Goal: Information Seeking & Learning: Learn about a topic

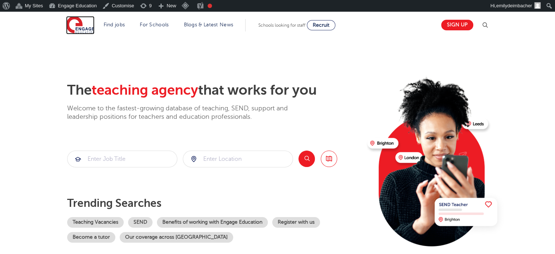
click at [73, 24] on img at bounding box center [80, 25] width 28 height 18
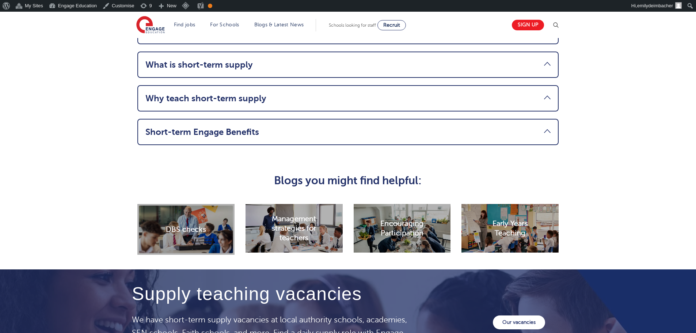
scroll to position [1095, 0]
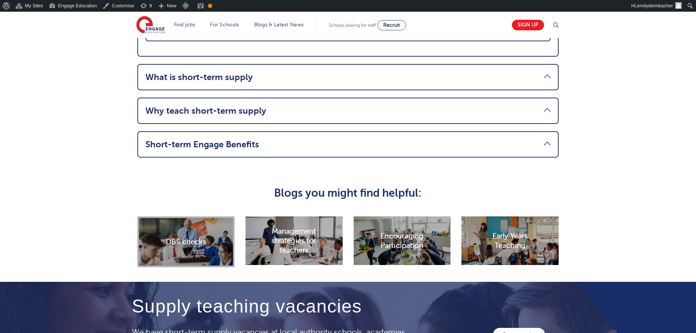
click at [176, 256] on div "DBS checks" at bounding box center [185, 241] width 97 height 51
click at [177, 253] on div "DBS checks" at bounding box center [185, 241] width 97 height 51
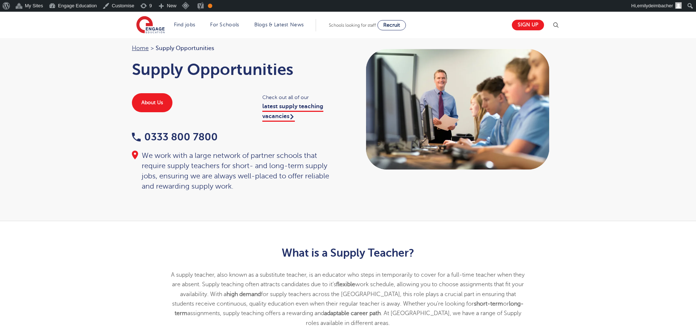
scroll to position [0, 0]
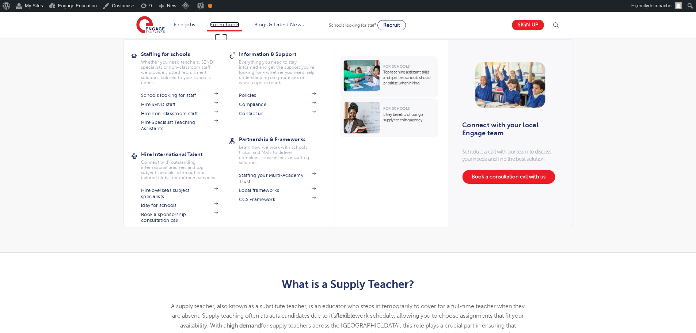
click at [230, 26] on link "For Schools" at bounding box center [224, 24] width 29 height 5
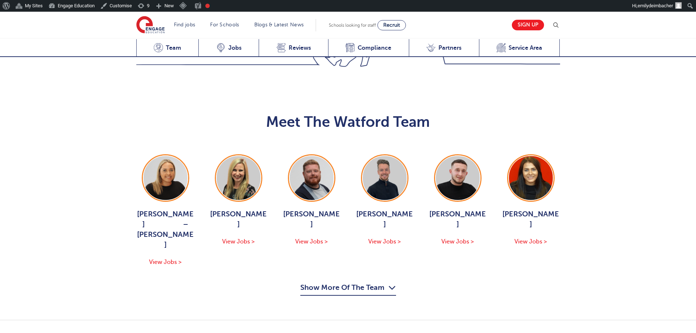
scroll to position [694, 0]
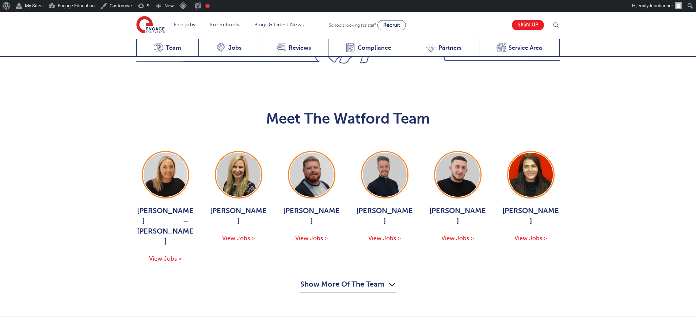
drag, startPoint x: 350, startPoint y: 250, endPoint x: 354, endPoint y: 249, distance: 3.9
click at [350, 278] on button "Show More Of The Team" at bounding box center [348, 285] width 96 height 14
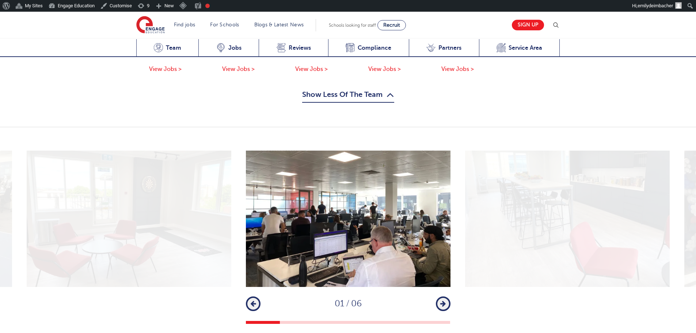
scroll to position [1205, 0]
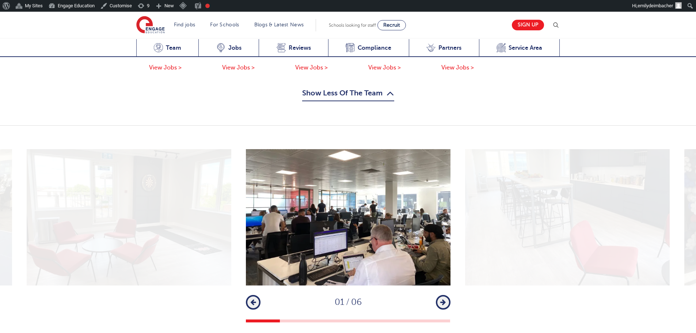
click at [444, 299] on icon "button" at bounding box center [442, 302] width 5 height 7
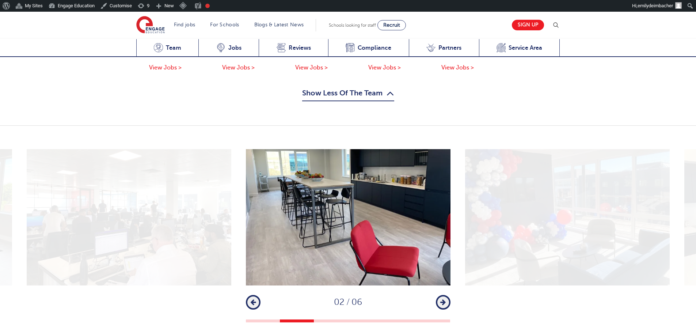
click at [444, 299] on icon "button" at bounding box center [442, 302] width 5 height 7
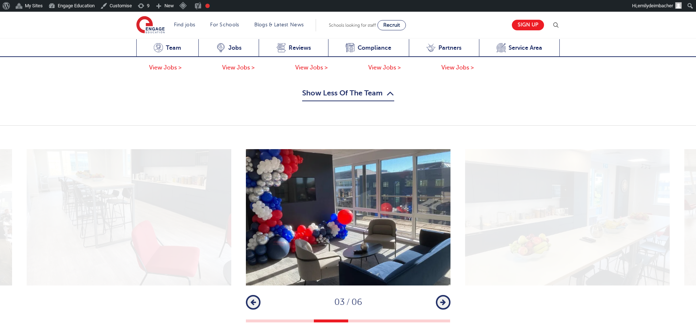
click at [446, 295] on button "Next" at bounding box center [443, 302] width 15 height 15
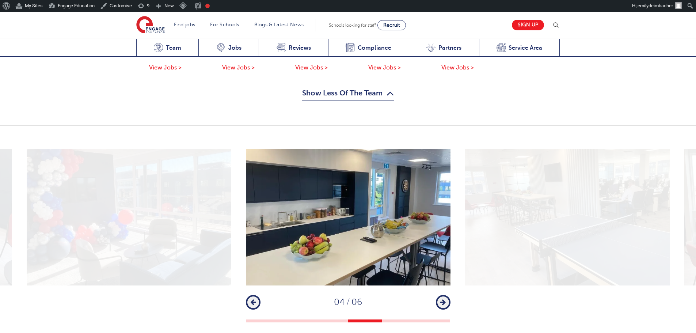
click at [446, 295] on button "Next" at bounding box center [443, 302] width 15 height 15
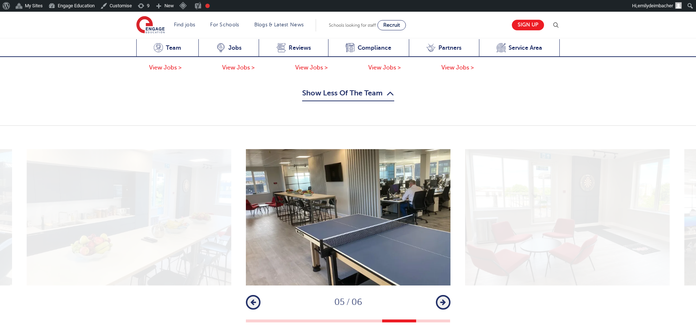
click at [446, 295] on button "Next" at bounding box center [443, 302] width 15 height 15
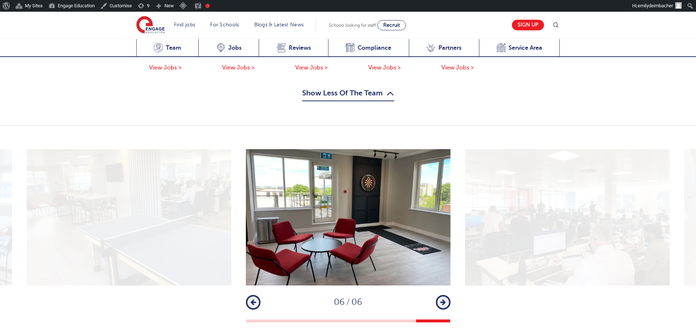
click at [446, 295] on button "Next" at bounding box center [443, 302] width 15 height 15
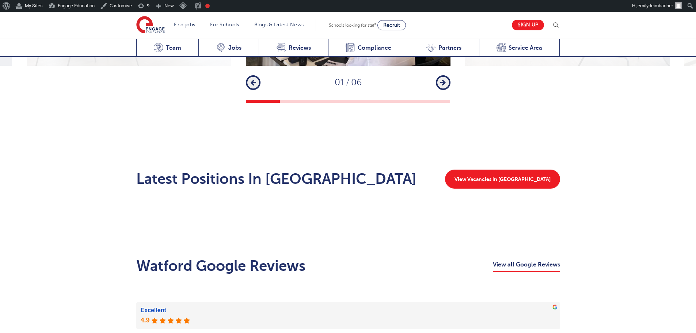
scroll to position [1424, 0]
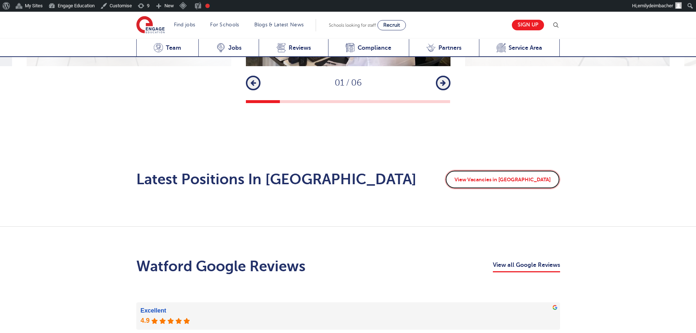
click at [505, 170] on link "View Vacancies in Watford" at bounding box center [502, 179] width 115 height 19
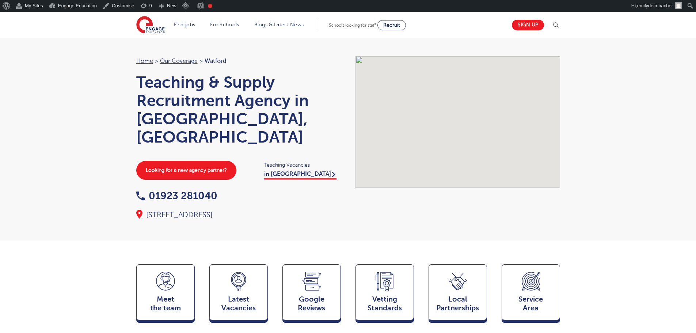
click at [610, 96] on div "Home > Our coverage > Watford Teaching & Supply Recruitment Agency in Watford, …" at bounding box center [348, 126] width 696 height 229
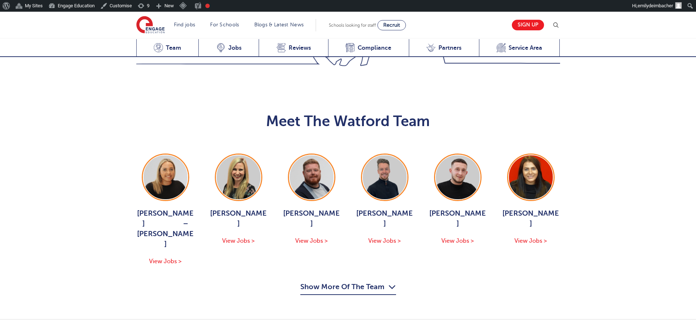
scroll to position [694, 0]
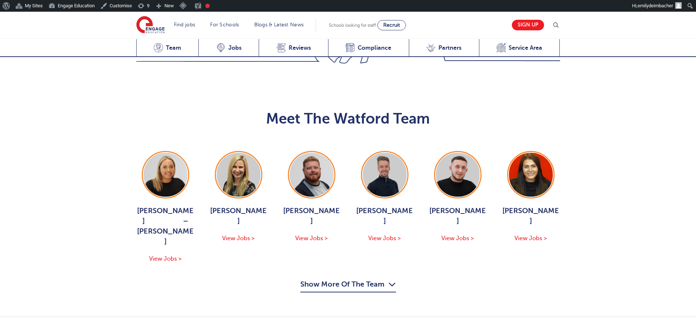
click at [331, 278] on button "Show More Of The Team" at bounding box center [348, 285] width 96 height 14
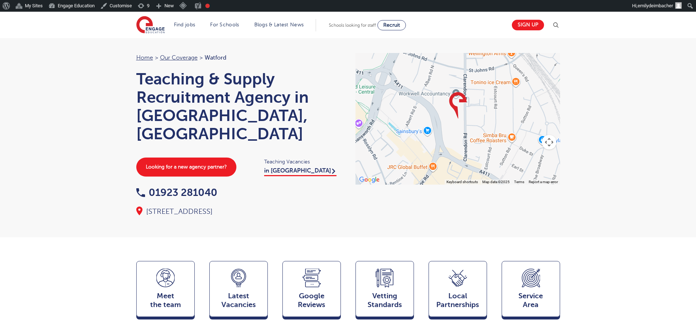
scroll to position [0, 0]
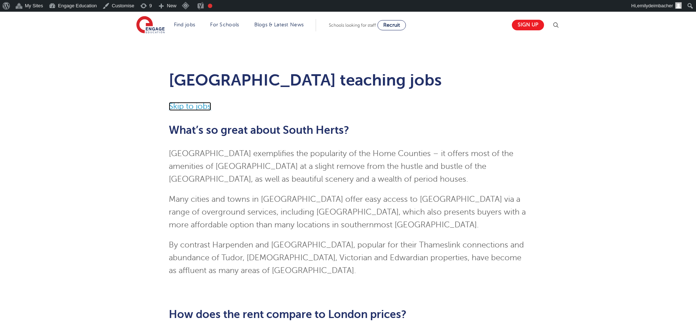
click at [196, 106] on link "Skip to jobs" at bounding box center [190, 106] width 42 height 9
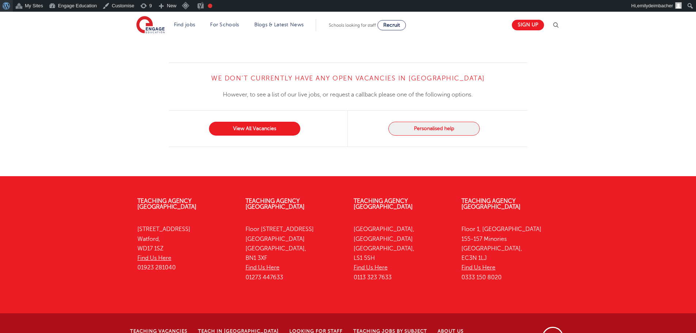
scroll to position [881, 0]
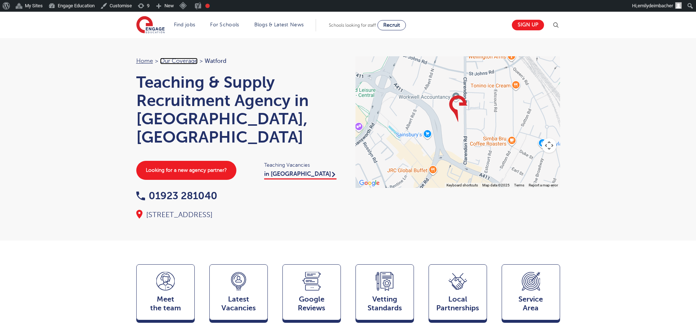
click at [184, 61] on link "Our coverage" at bounding box center [179, 61] width 38 height 7
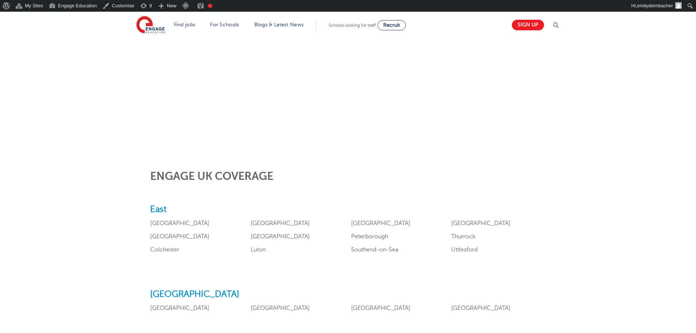
scroll to position [219, 0]
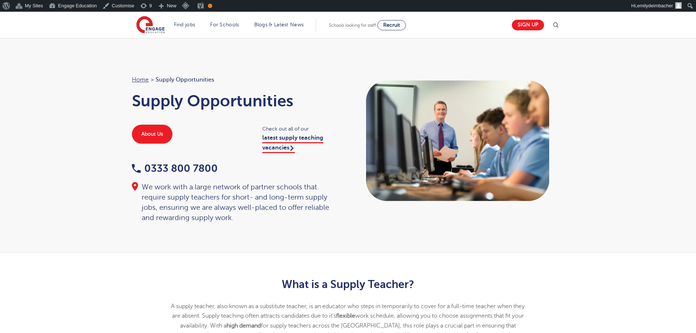
click at [555, 27] on img at bounding box center [555, 25] width 9 height 9
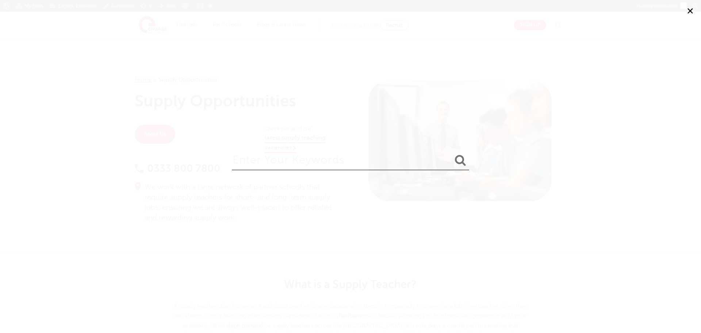
click at [290, 171] on form at bounding box center [350, 161] width 237 height 31
drag, startPoint x: 262, startPoint y: 151, endPoint x: 272, endPoint y: 157, distance: 11.5
click at [269, 155] on input "search" at bounding box center [350, 158] width 237 height 24
type input "sgp"
click at [452, 154] on button "submit" at bounding box center [461, 161] width 18 height 14
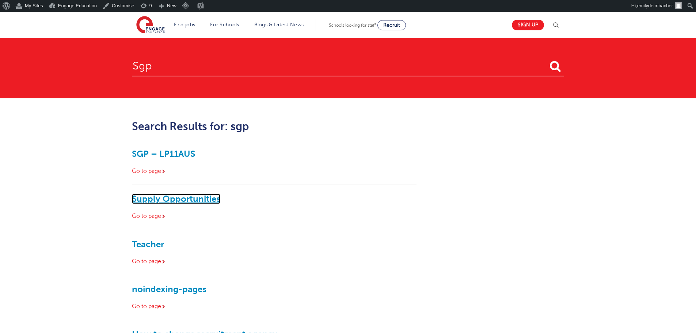
click at [177, 198] on link "Supply Opportunities" at bounding box center [176, 199] width 88 height 10
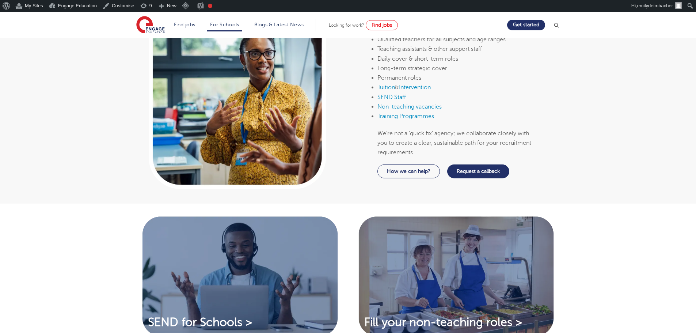
scroll to position [402, 0]
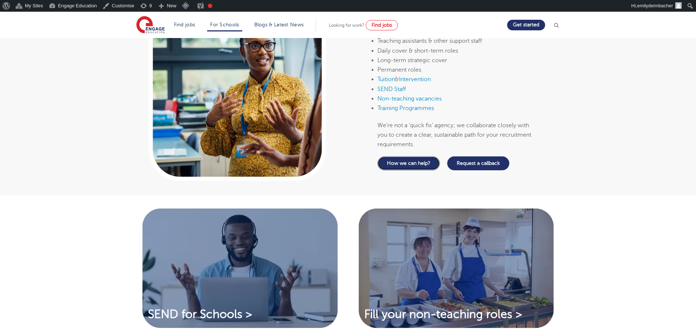
click at [413, 164] on link "How we can help?" at bounding box center [408, 163] width 62 height 14
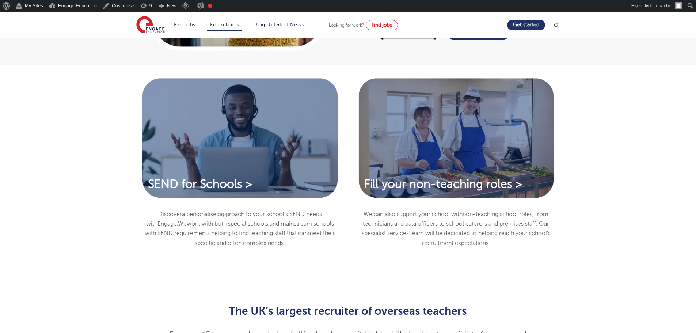
scroll to position [475, 0]
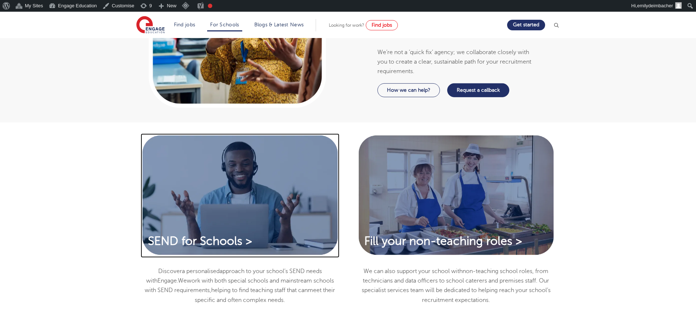
click at [202, 217] on img at bounding box center [240, 195] width 199 height 124
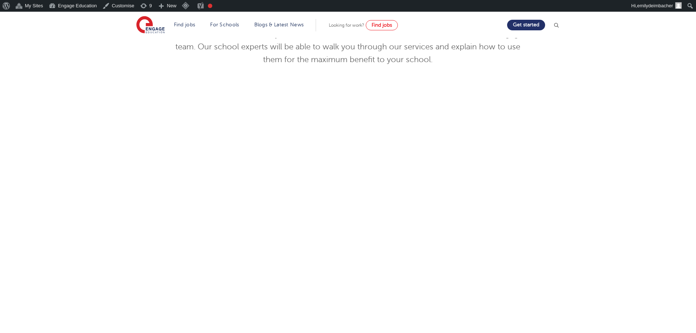
scroll to position [146, 0]
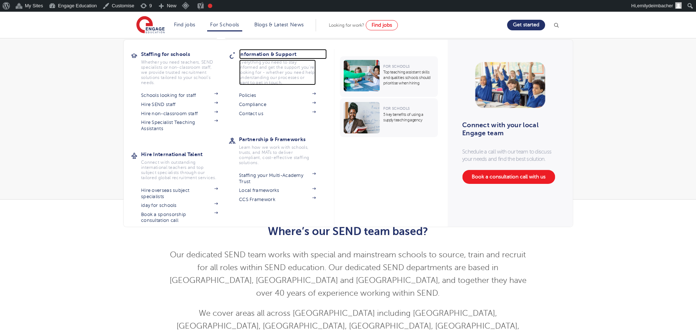
click at [264, 54] on h3 "Information & Support" at bounding box center [283, 54] width 88 height 10
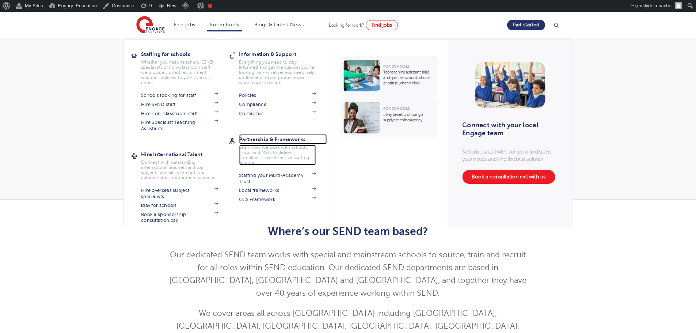
click at [263, 138] on h3 "Partnership & Frameworks" at bounding box center [283, 139] width 88 height 10
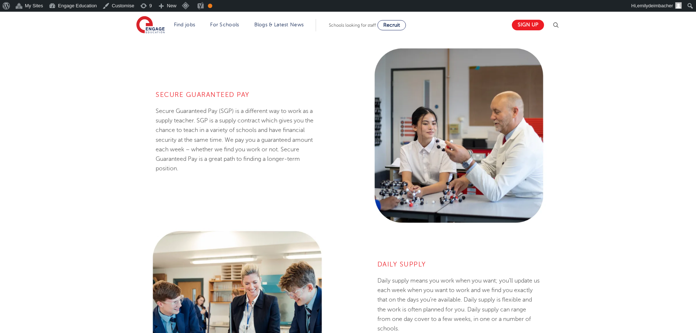
scroll to position [511, 0]
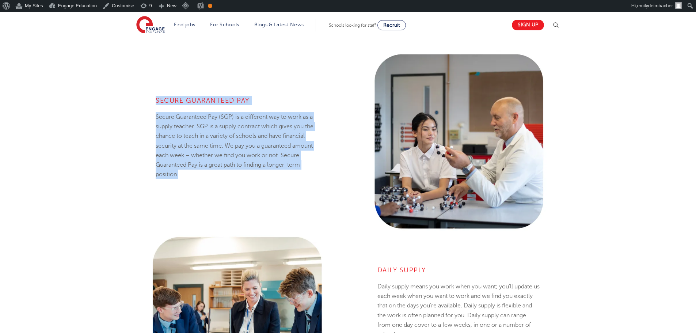
drag, startPoint x: 154, startPoint y: 98, endPoint x: 210, endPoint y: 184, distance: 103.0
click at [210, 184] on div "Secure Guaranteed Pay Secure Guaranteed Pay (SGP) is a different way to work as…" at bounding box center [237, 141] width 172 height 131
click at [222, 99] on h4 "Secure Guaranteed Pay" at bounding box center [237, 100] width 163 height 9
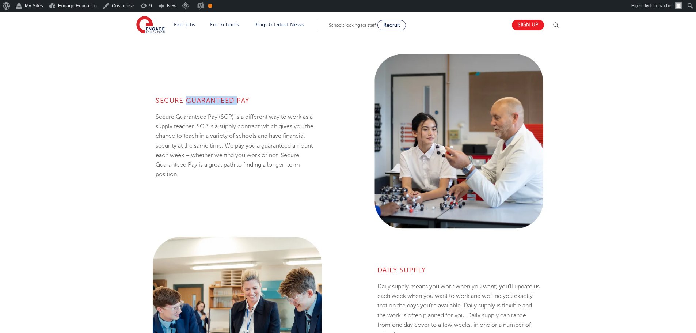
click at [222, 99] on h4 "Secure Guaranteed Pay" at bounding box center [237, 100] width 163 height 9
